Goal: Ask a question: Seek information or help from site administrators or community

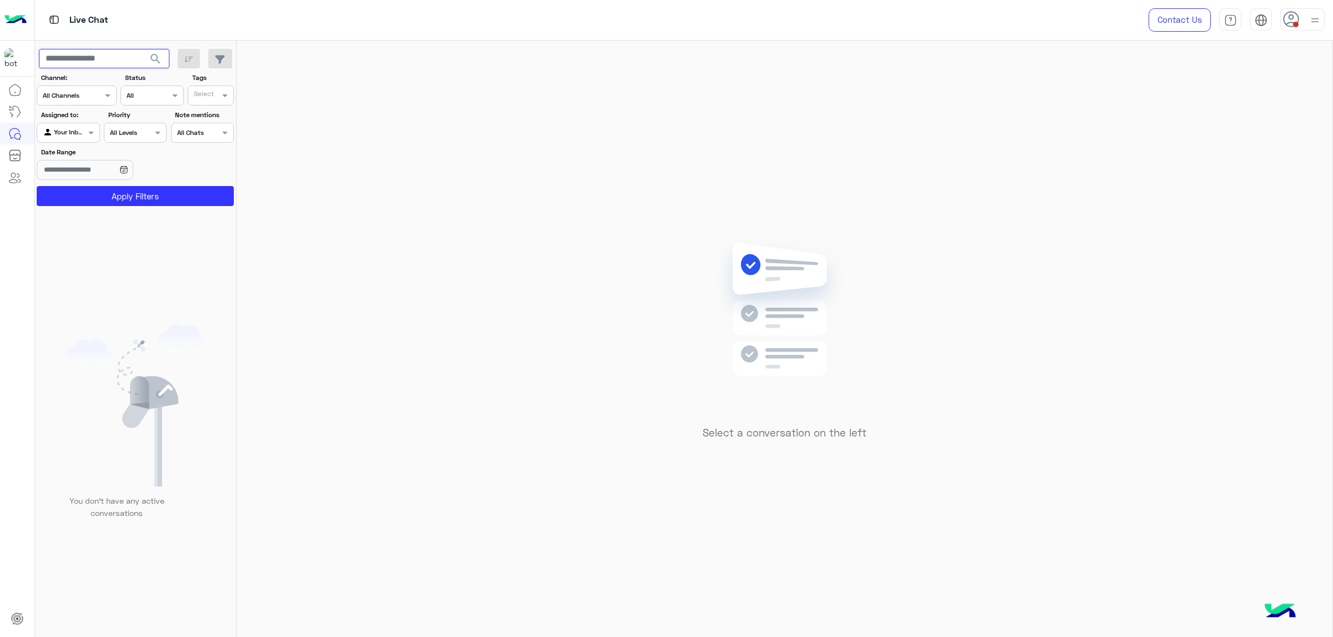
drag, startPoint x: 86, startPoint y: 56, endPoint x: 86, endPoint y: 69, distance: 13.3
click at [86, 56] on input "text" at bounding box center [104, 59] width 131 height 20
click at [62, 138] on div "Your Inbox" at bounding box center [64, 132] width 42 height 11
click at [82, 155] on b "Unassigned" at bounding box center [75, 156] width 42 height 9
click at [104, 65] on input "text" at bounding box center [104, 59] width 131 height 20
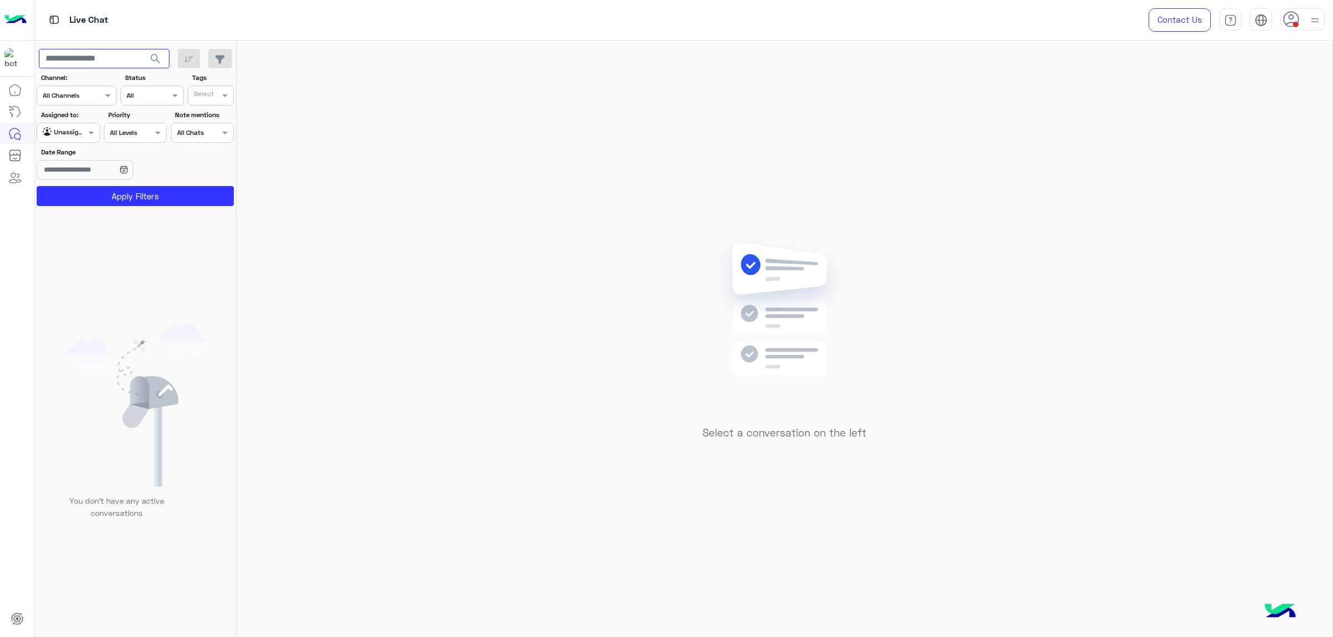
paste input "**********"
type input "**********"
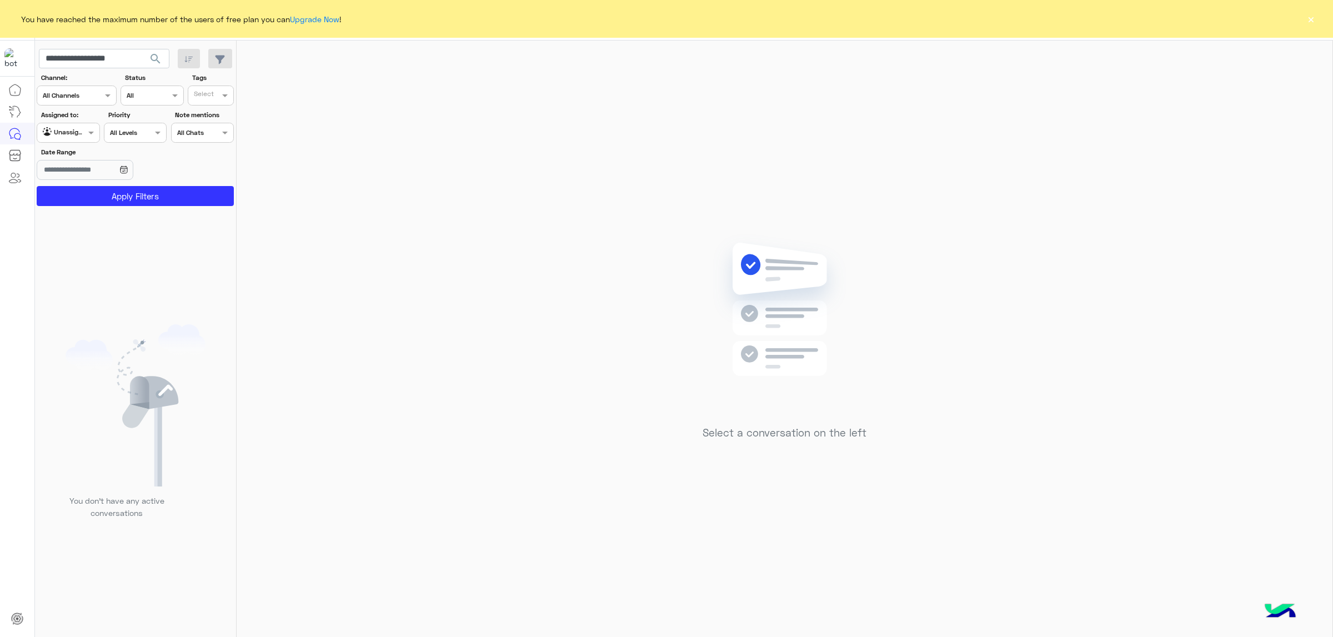
click at [153, 59] on span "search" at bounding box center [155, 58] width 13 height 13
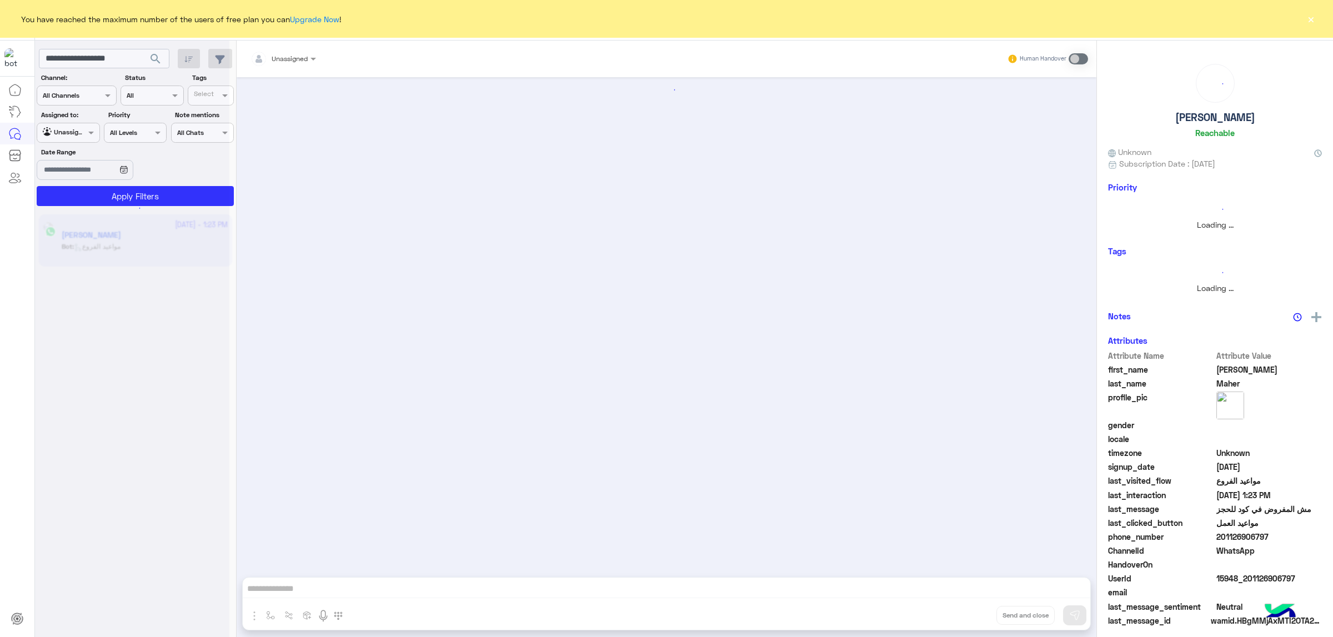
click at [144, 197] on div at bounding box center [131, 208] width 25 height 25
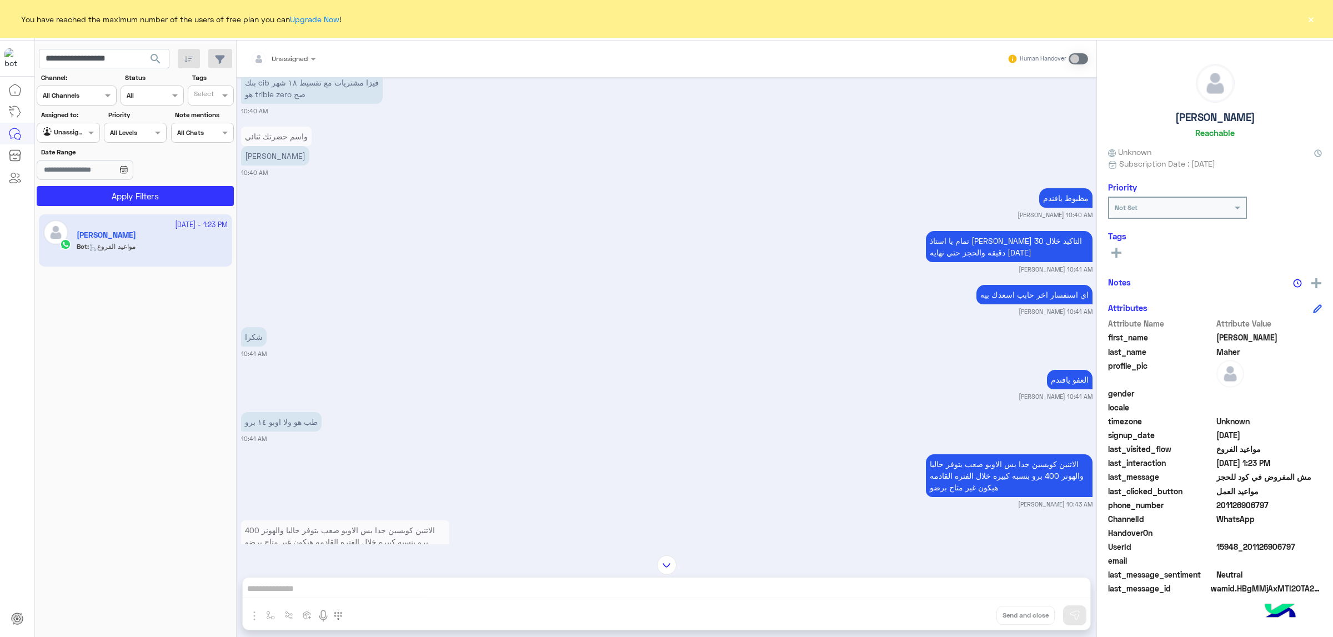
scroll to position [50, 0]
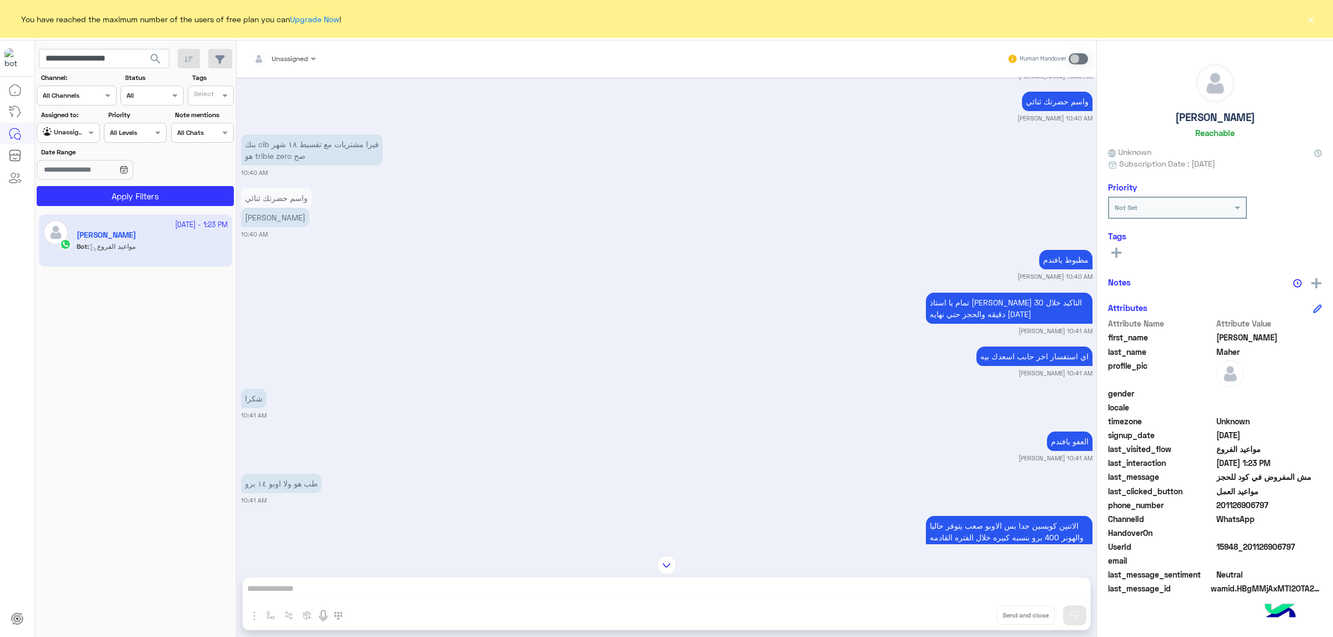
click at [1023, 306] on p "تمام يا استاذ [PERSON_NAME] التاكيد خلال 30 دقيقه والحجز حتي نهايه [DATE]" at bounding box center [1009, 308] width 167 height 31
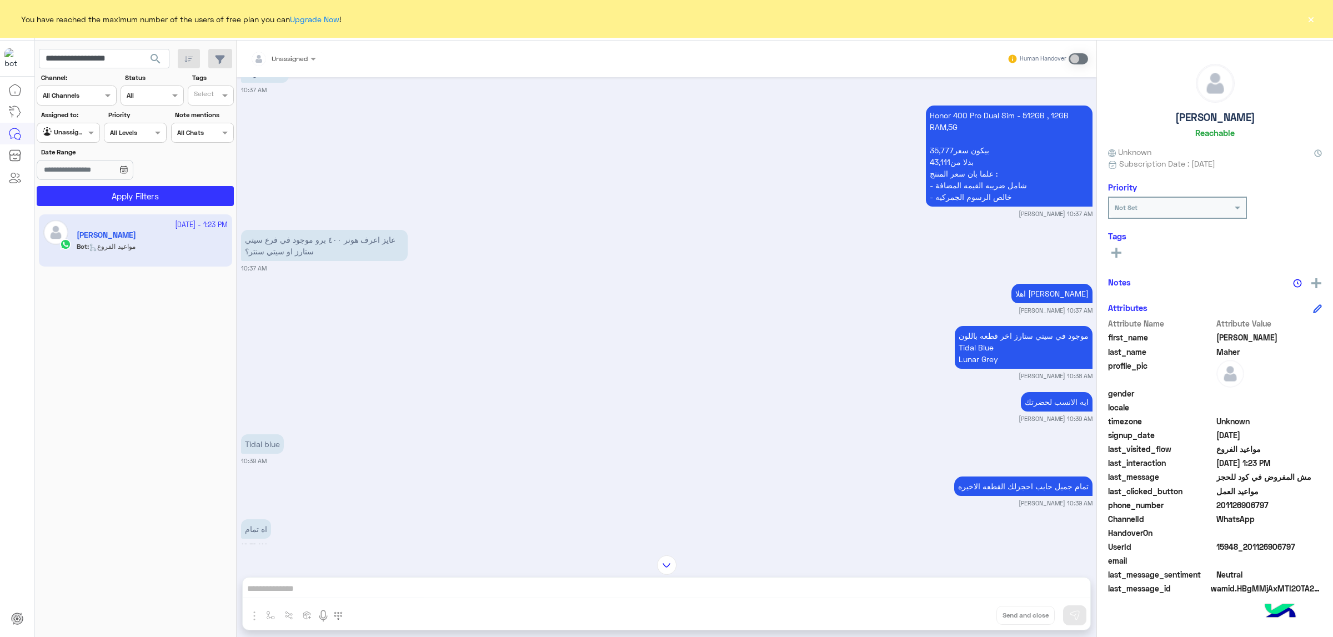
scroll to position [1897, 0]
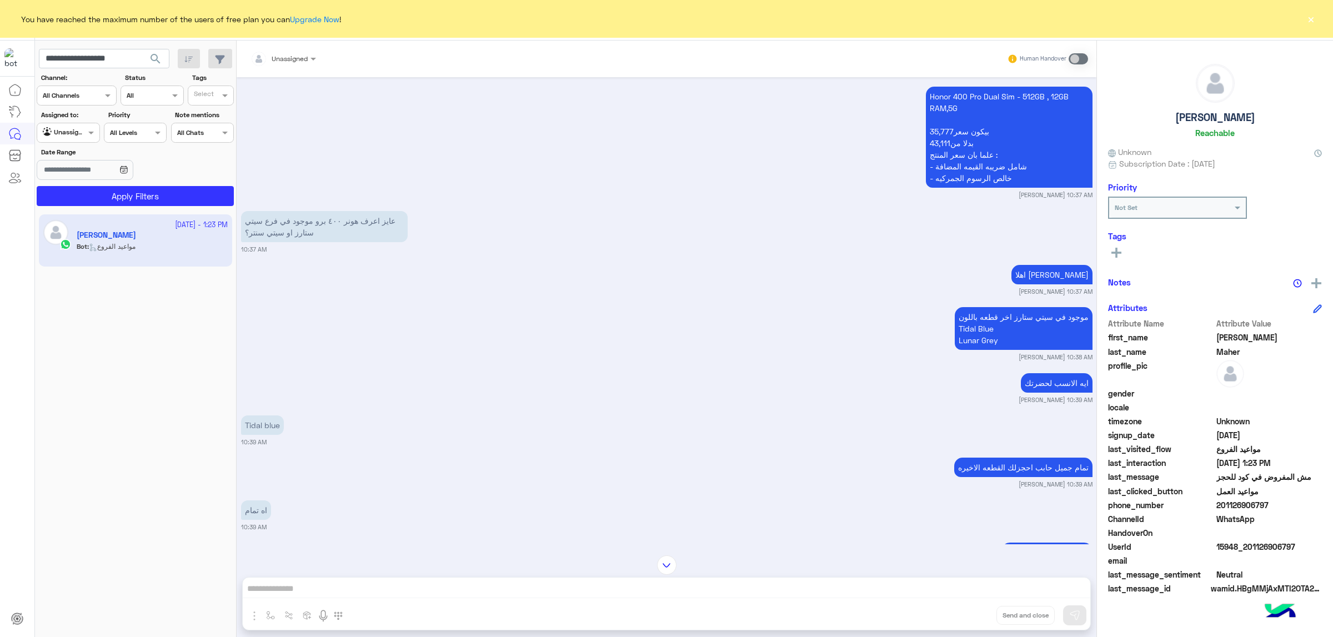
click at [1003, 309] on p "موجود في سيتي ستارز اخر قطعه باللون Tidal Blue Lunar Grey" at bounding box center [1024, 328] width 138 height 43
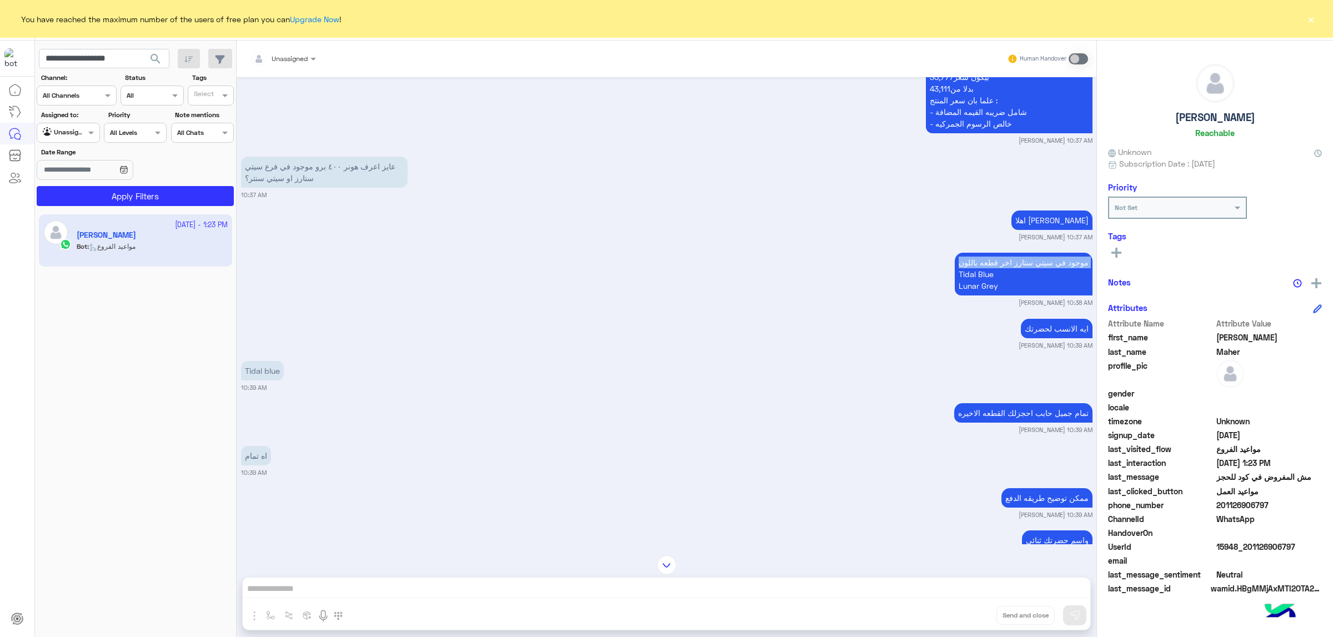
scroll to position [1980, 0]
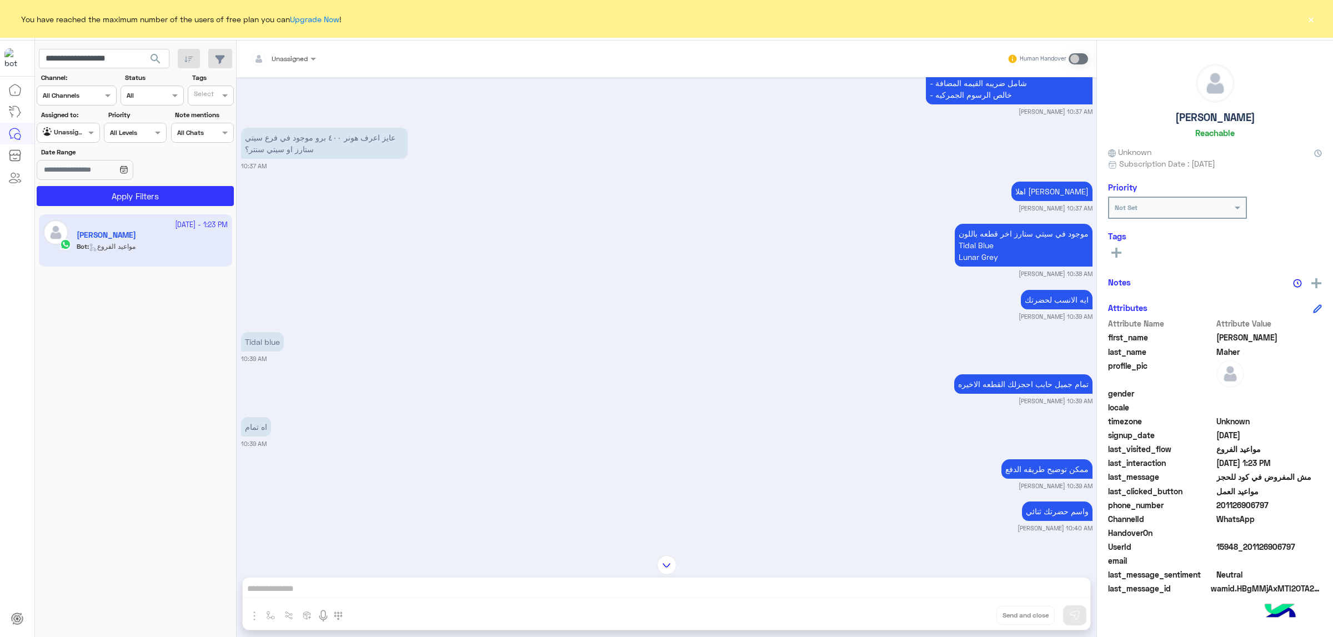
click at [1053, 298] on p "ايه الانسب لحضرتك" at bounding box center [1057, 299] width 72 height 19
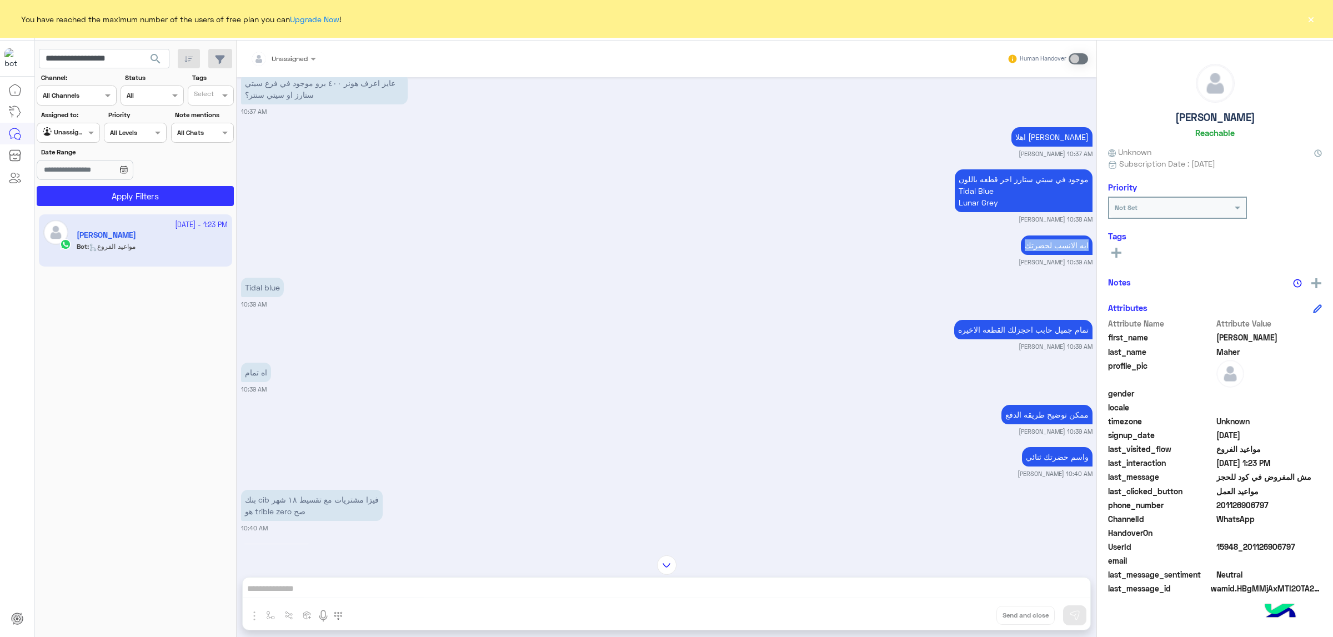
scroll to position [2064, 0]
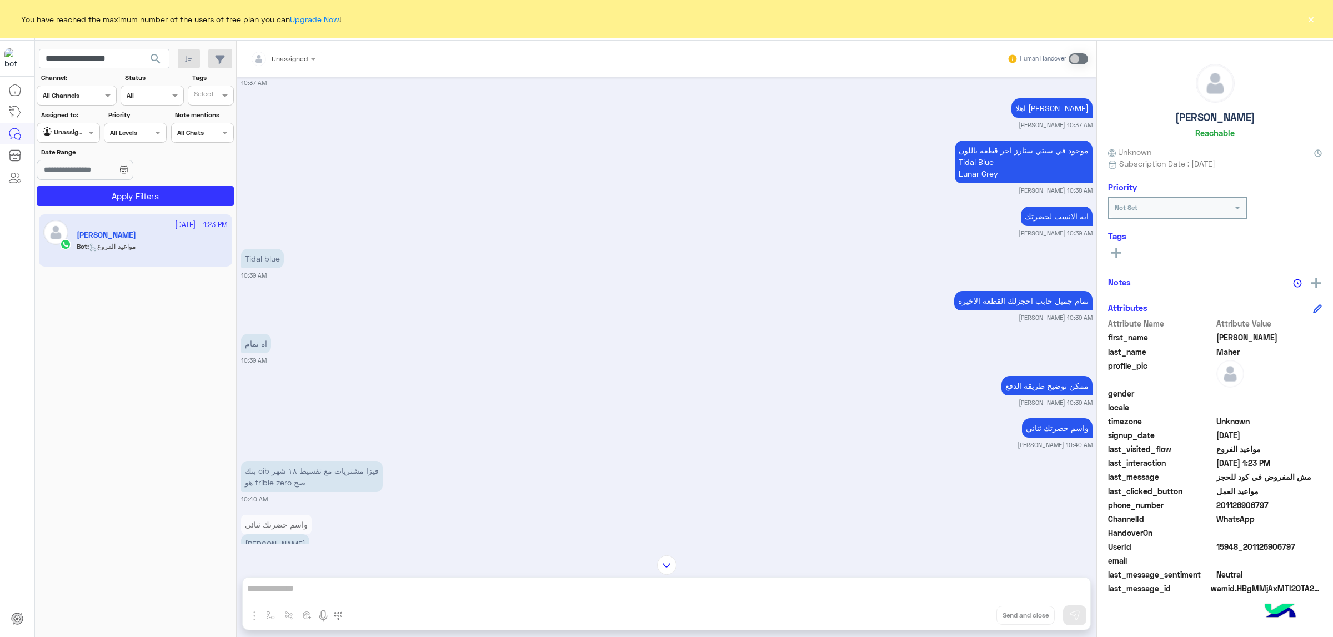
click at [1069, 380] on p "ممكن توضيح طريقه الدفع" at bounding box center [1047, 385] width 91 height 19
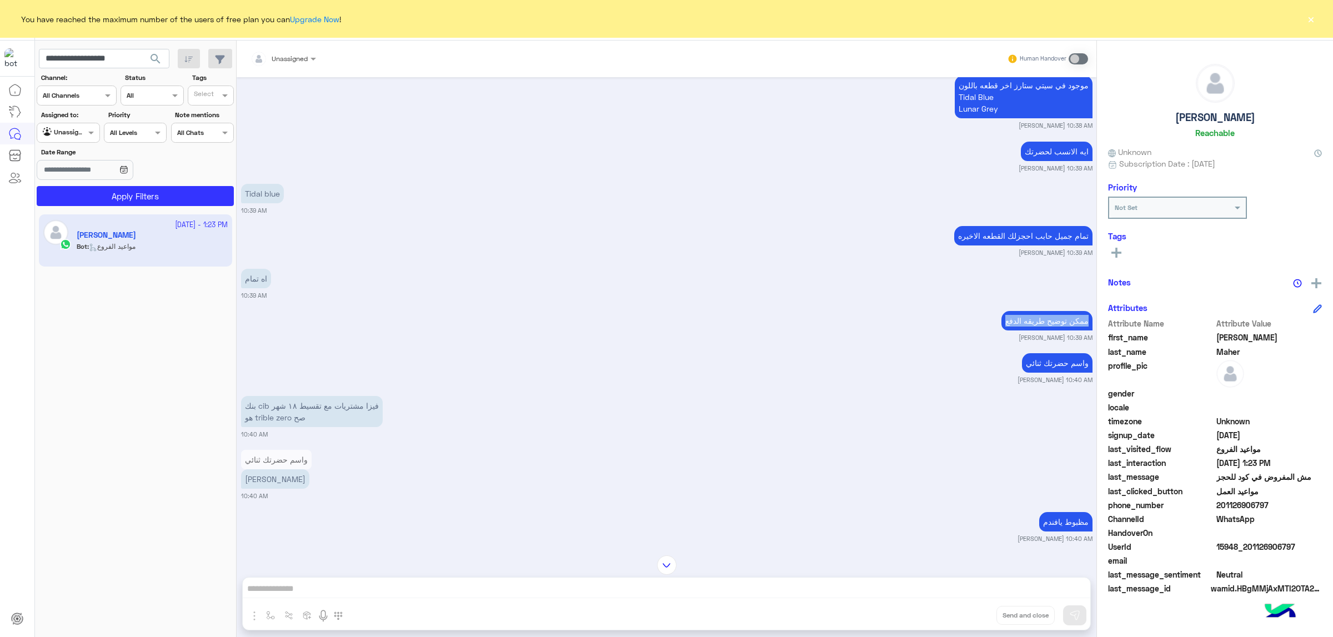
scroll to position [2147, 0]
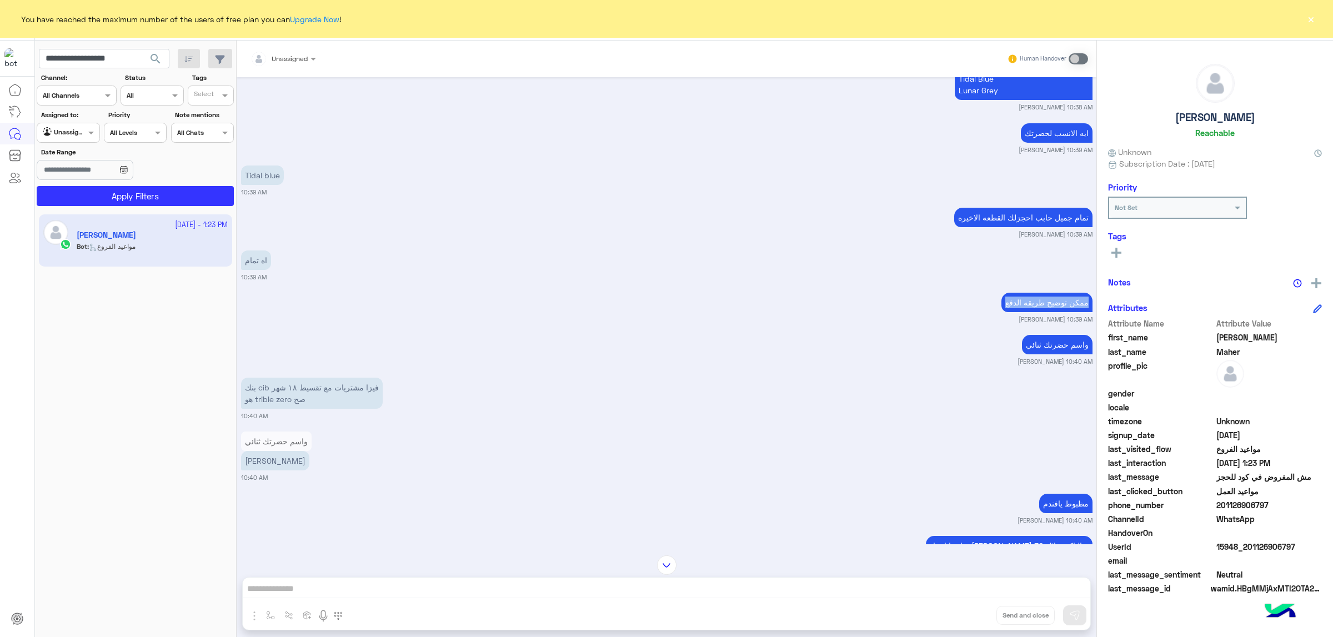
click at [363, 382] on p "بنك cib فيزا مشتريات مع تقسيط ١٨ شهر هو trible zero صح" at bounding box center [312, 393] width 142 height 31
click at [317, 397] on p "بنك cib فيزا مشتريات مع تقسيط ١٨ شهر هو trible zero صح" at bounding box center [312, 393] width 142 height 31
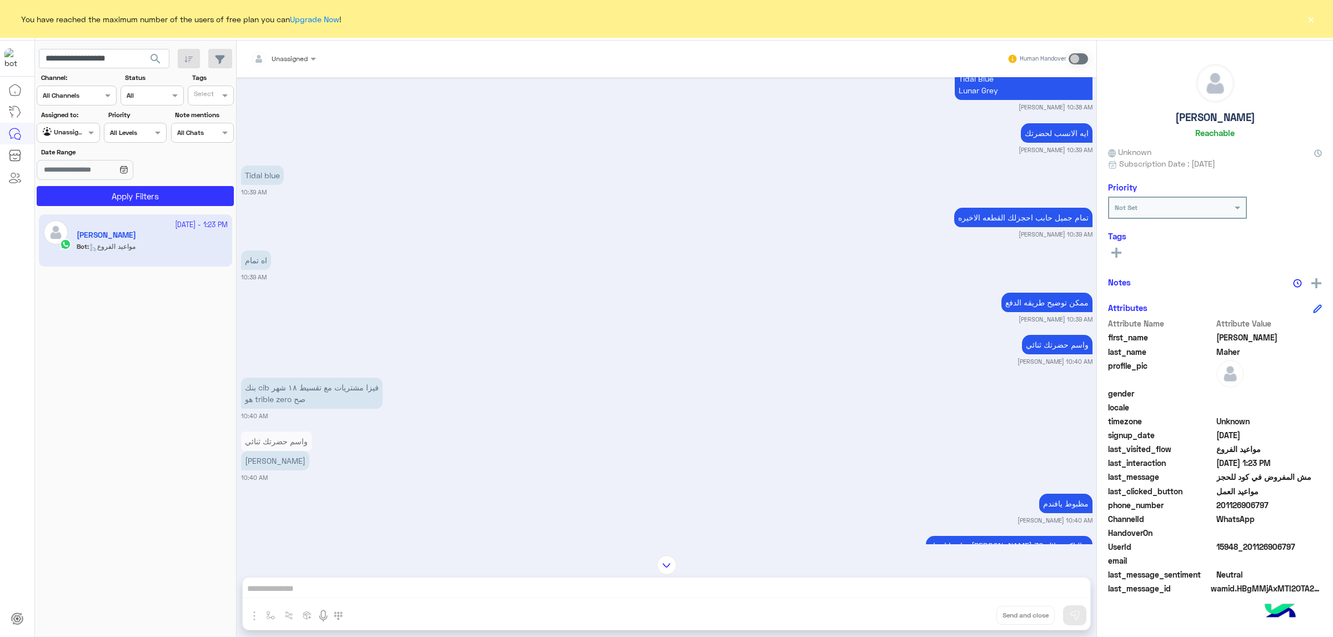
click at [302, 398] on p "بنك cib فيزا مشتريات مع تقسيط ١٨ شهر هو trible zero صح" at bounding box center [312, 393] width 142 height 31
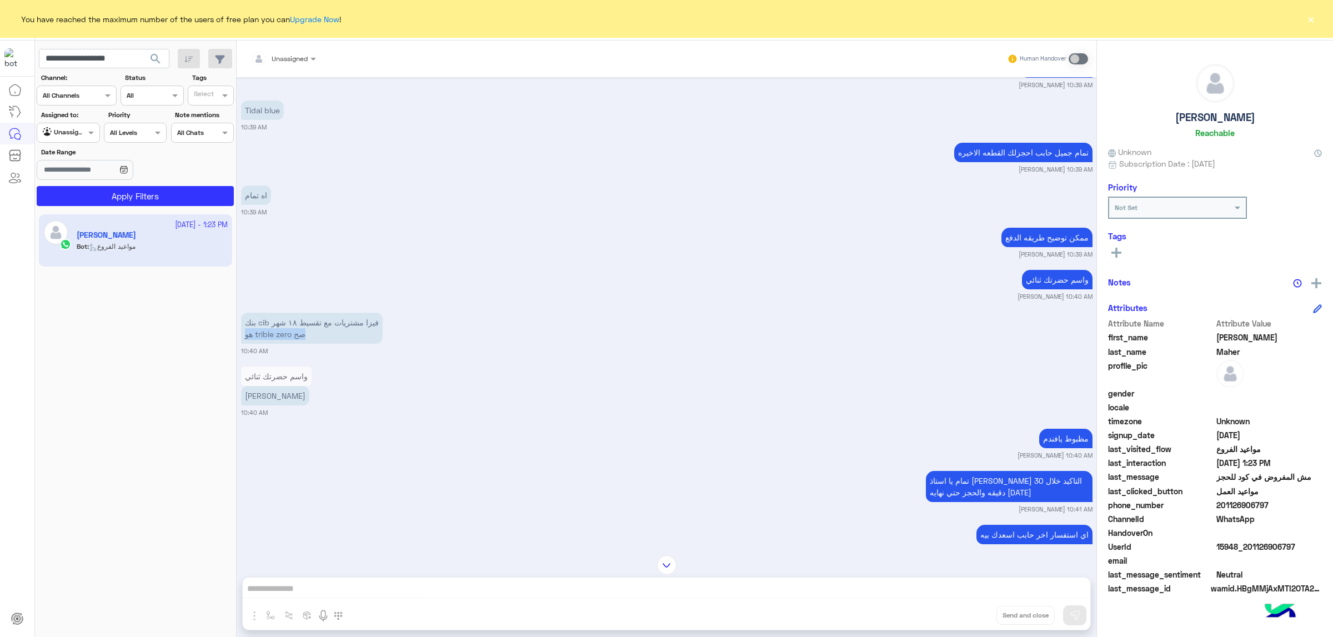
scroll to position [2230, 0]
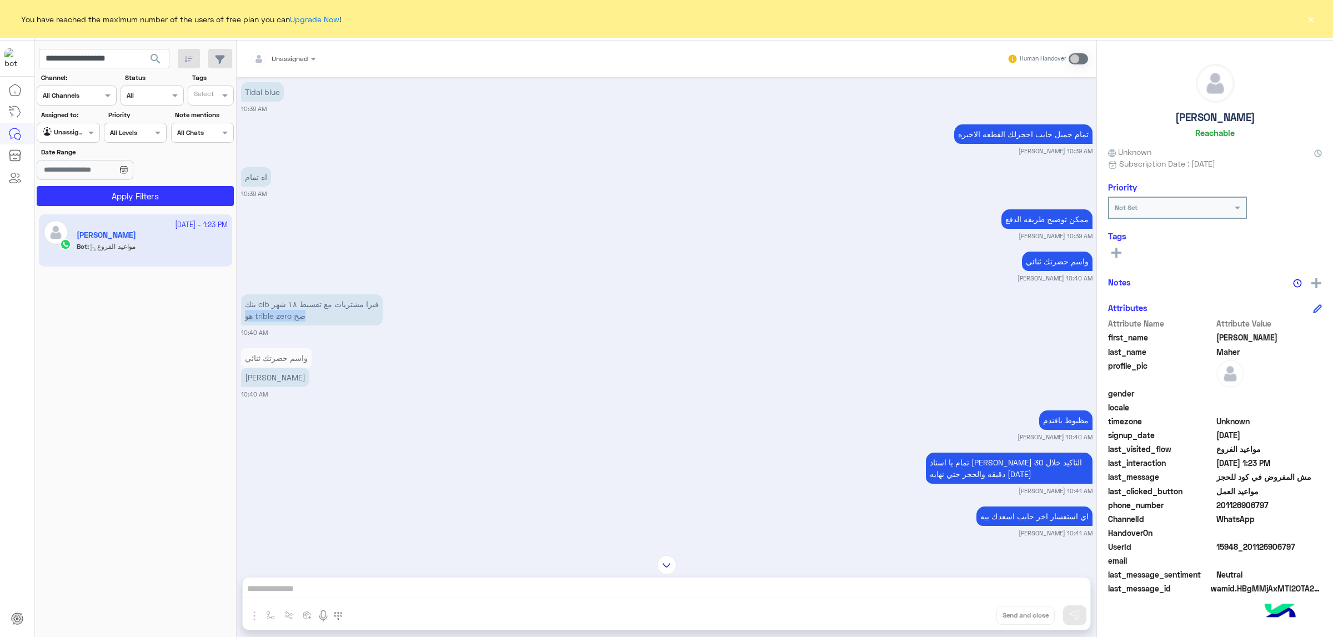
click at [738, 337] on div "[DATE] القائمة الرئيسية 10:31 AM لتصفح الخدمات التى يقدمها Dubai Phone اختر من …" at bounding box center [667, 310] width 860 height 467
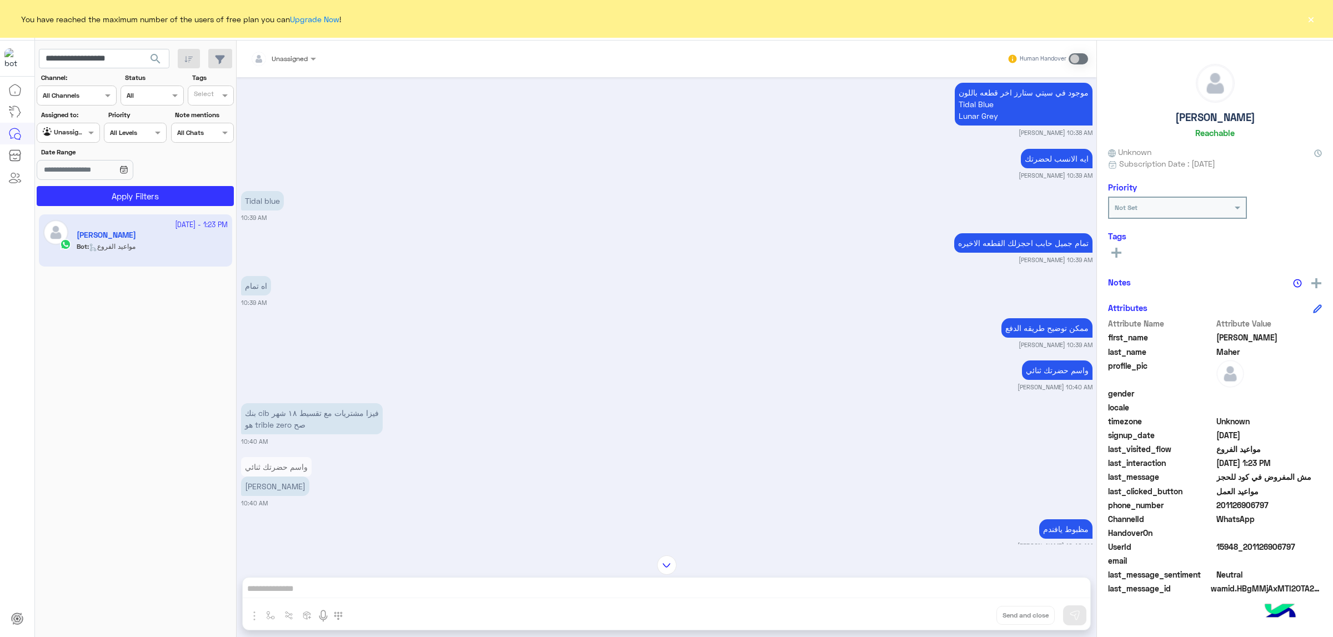
scroll to position [2147, 0]
